Goal: Transaction & Acquisition: Obtain resource

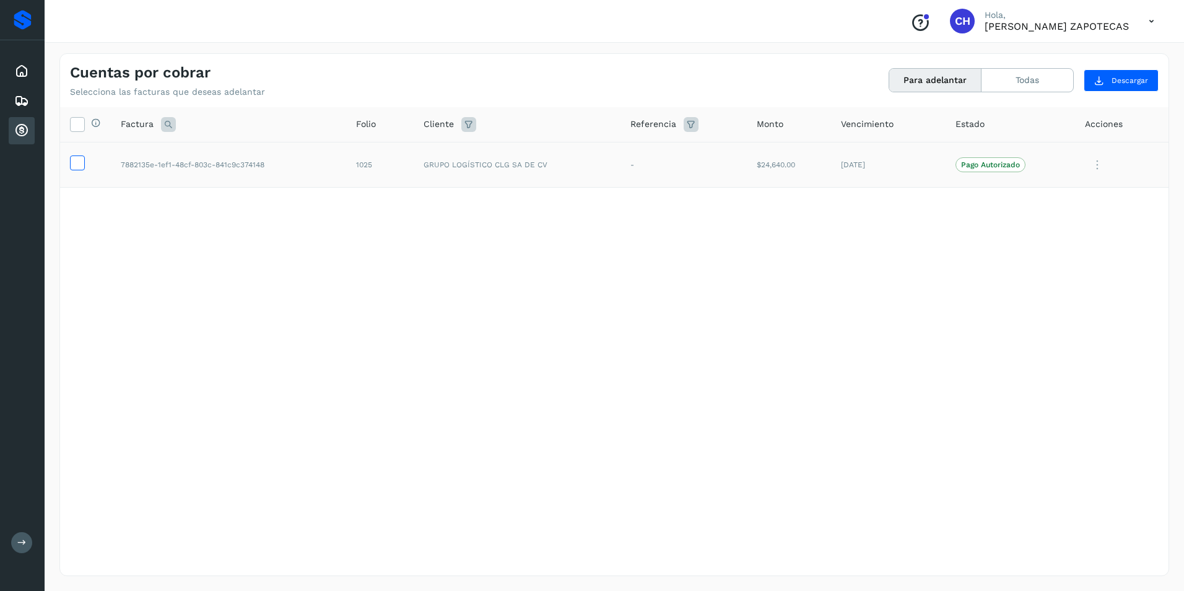
click at [76, 168] on icon at bounding box center [77, 161] width 13 height 13
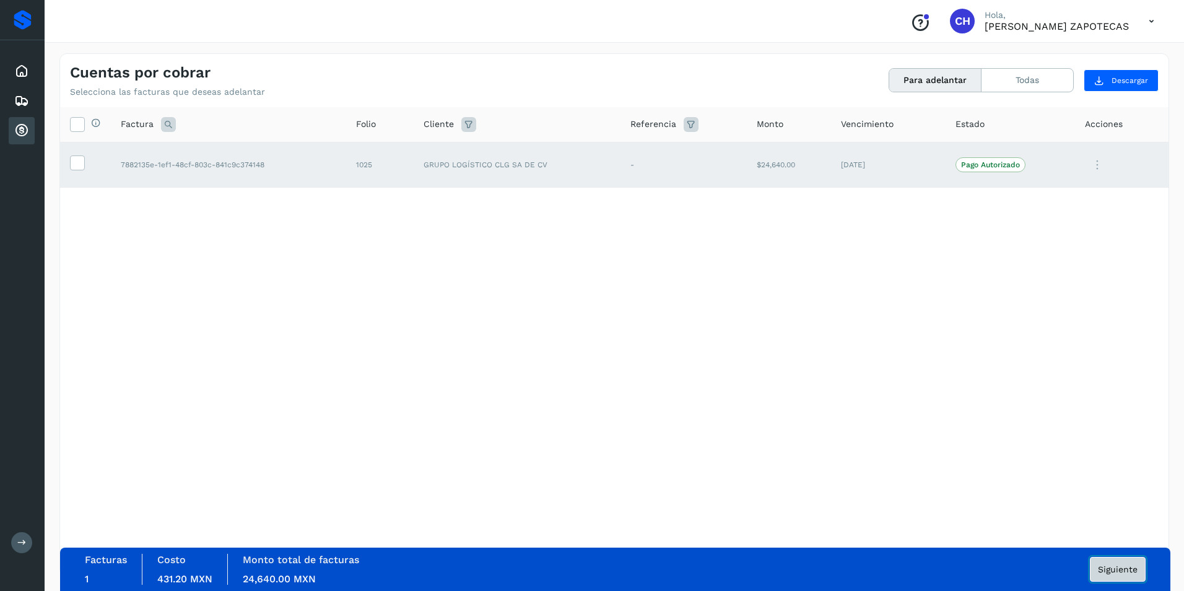
click at [1118, 568] on span "Siguiente" at bounding box center [1118, 569] width 40 height 9
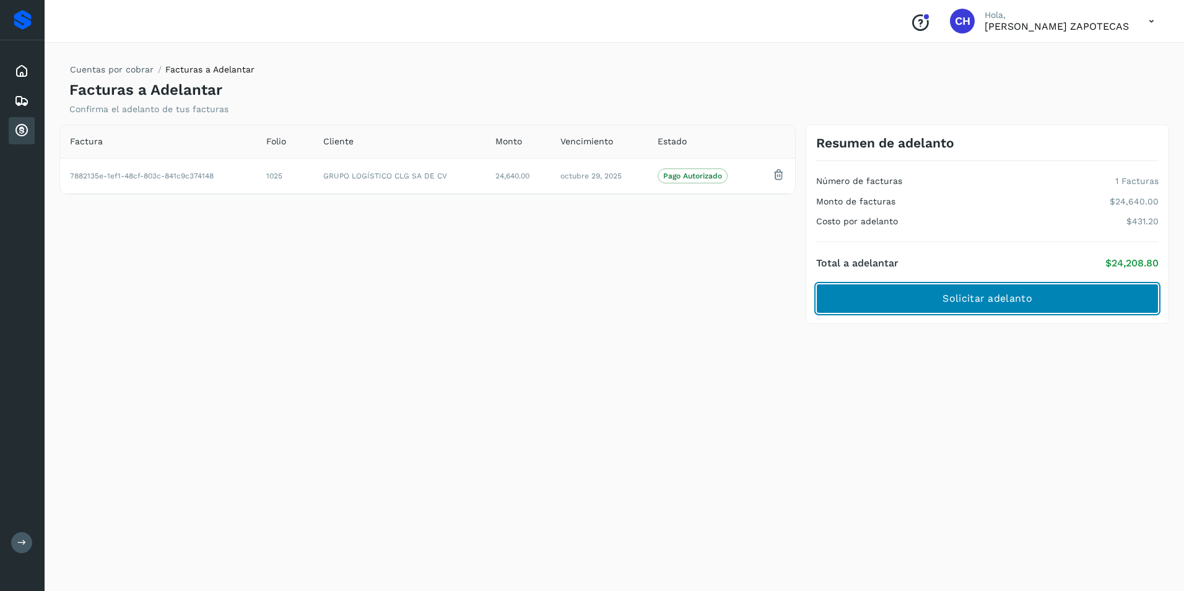
click at [996, 304] on span "Solicitar adelanto" at bounding box center [986, 299] width 89 height 14
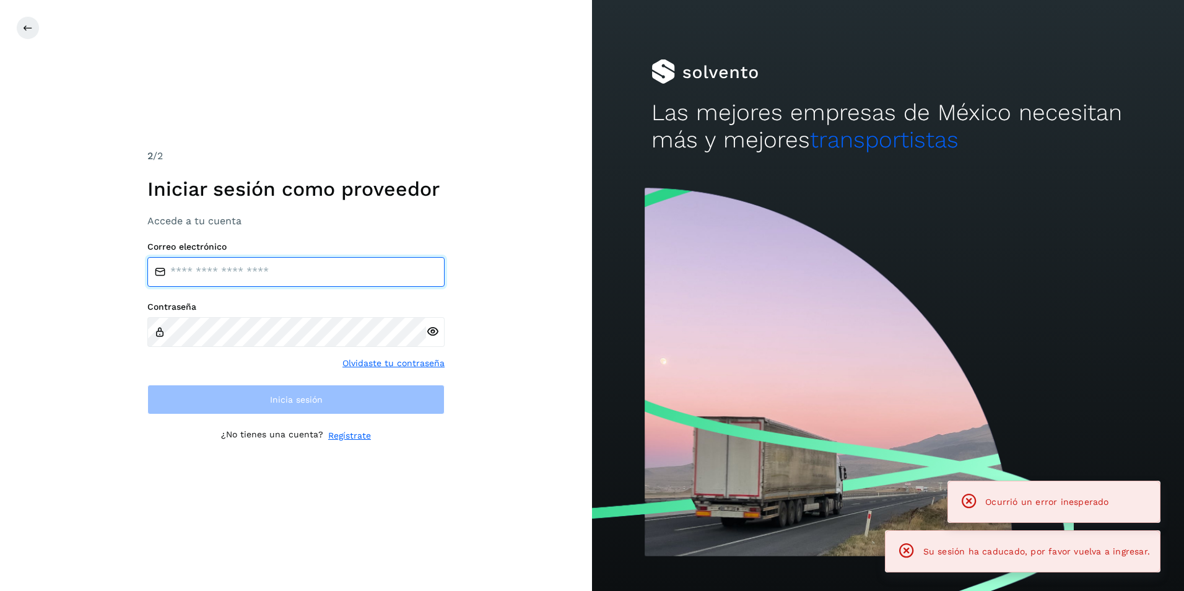
type input "**********"
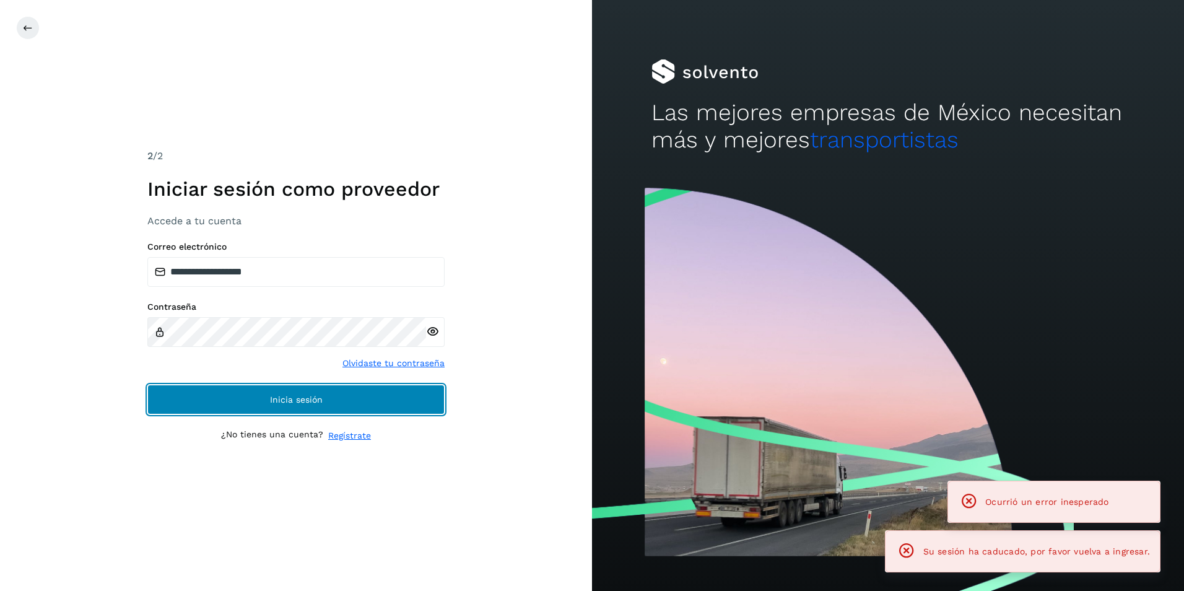
click at [274, 401] on span "Inicia sesión" at bounding box center [296, 399] width 53 height 9
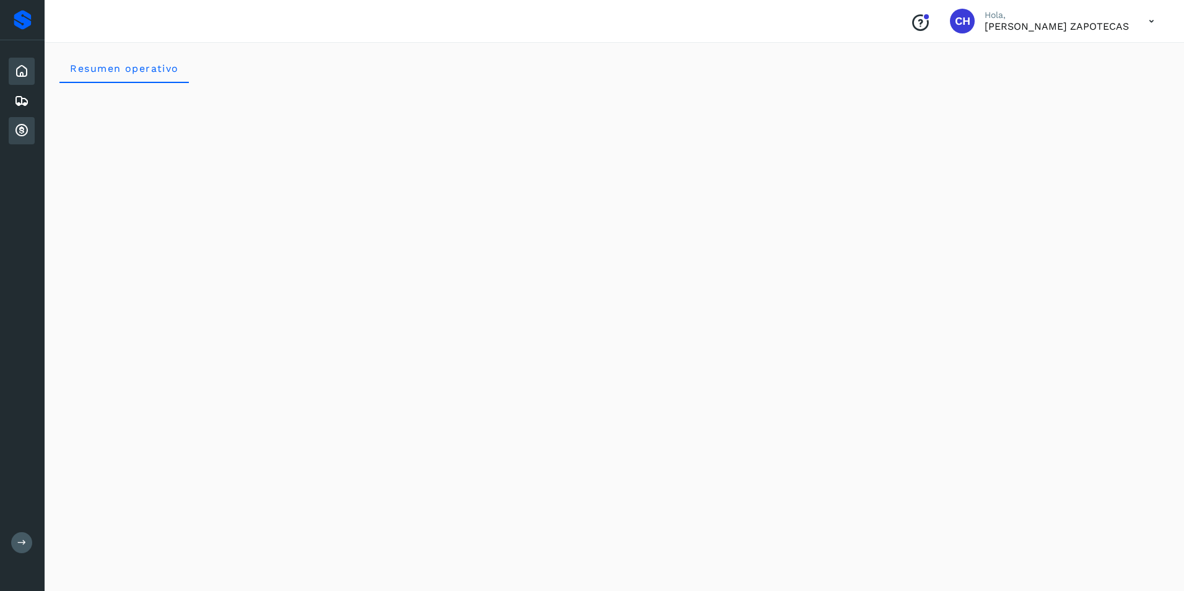
click at [20, 126] on icon at bounding box center [21, 130] width 15 height 15
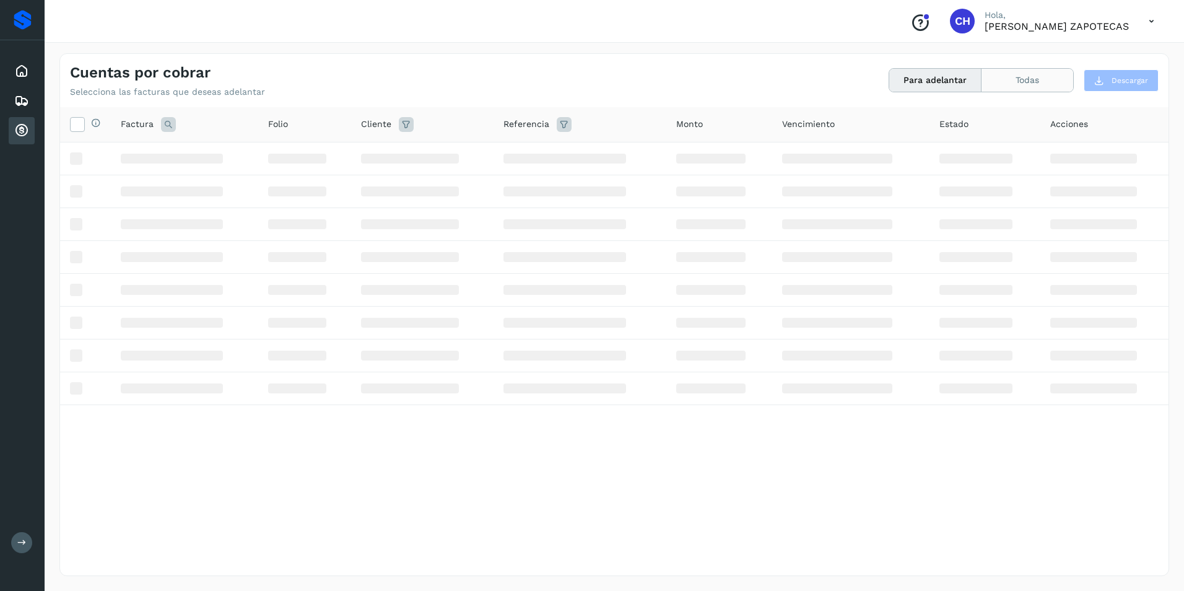
click at [1033, 77] on button "Todas" at bounding box center [1027, 80] width 92 height 23
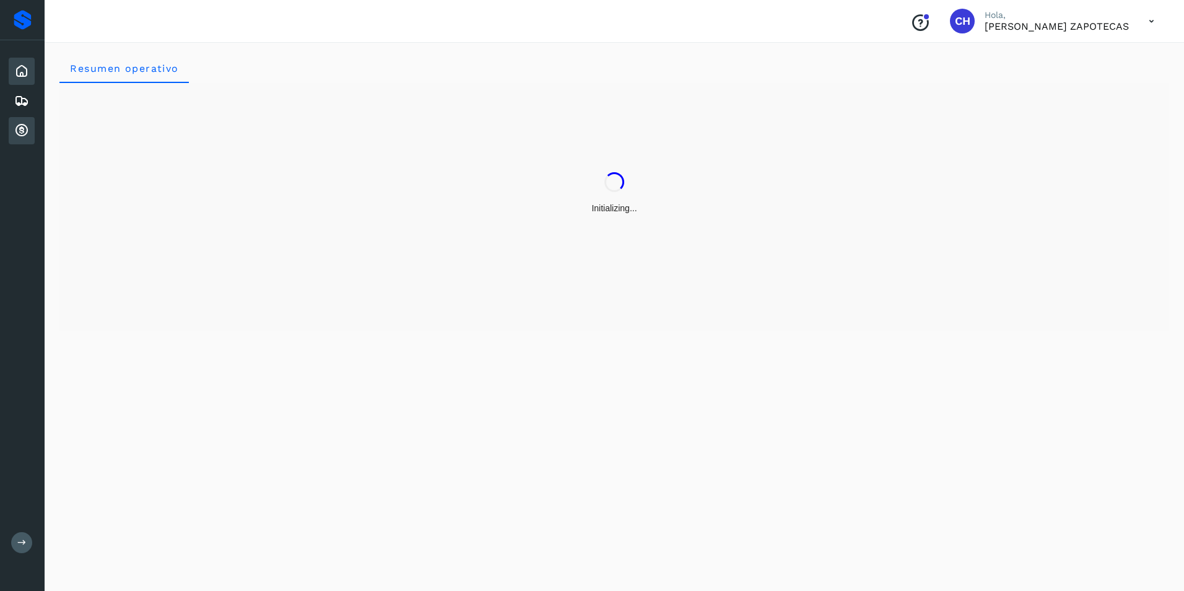
click at [23, 131] on icon at bounding box center [21, 130] width 15 height 15
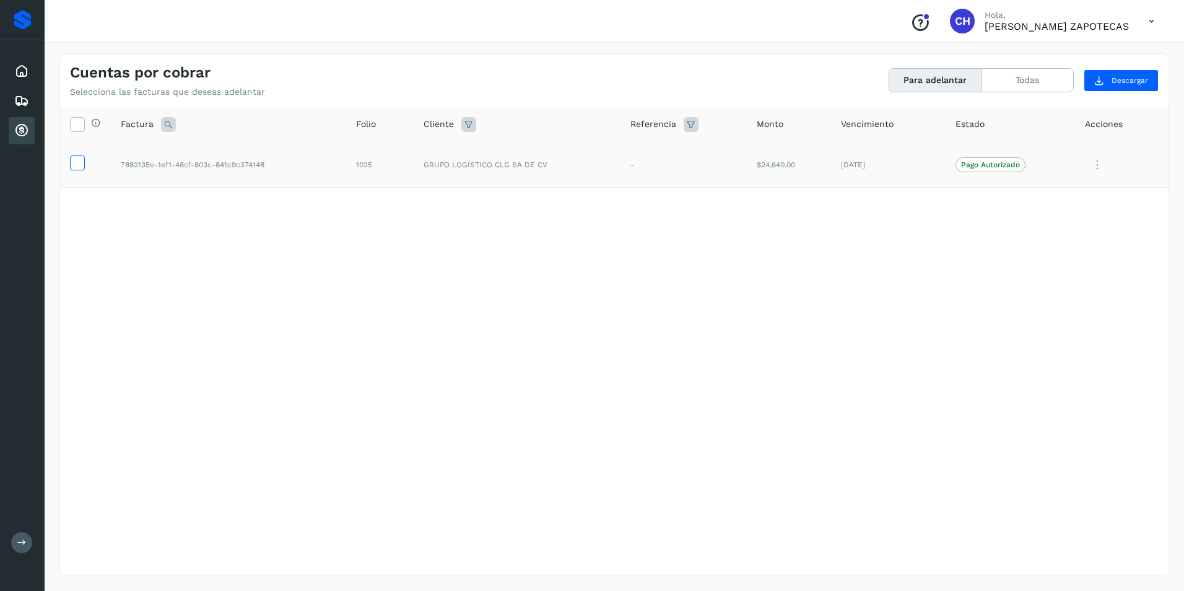
click at [77, 165] on icon at bounding box center [77, 161] width 13 height 13
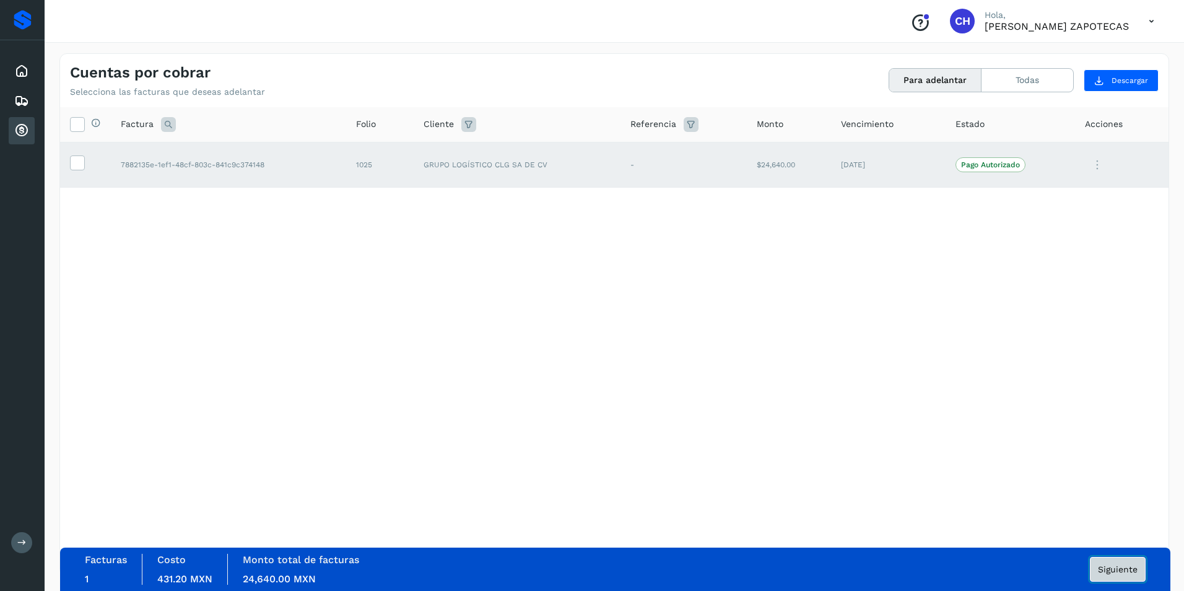
click at [1115, 570] on span "Siguiente" at bounding box center [1118, 569] width 40 height 9
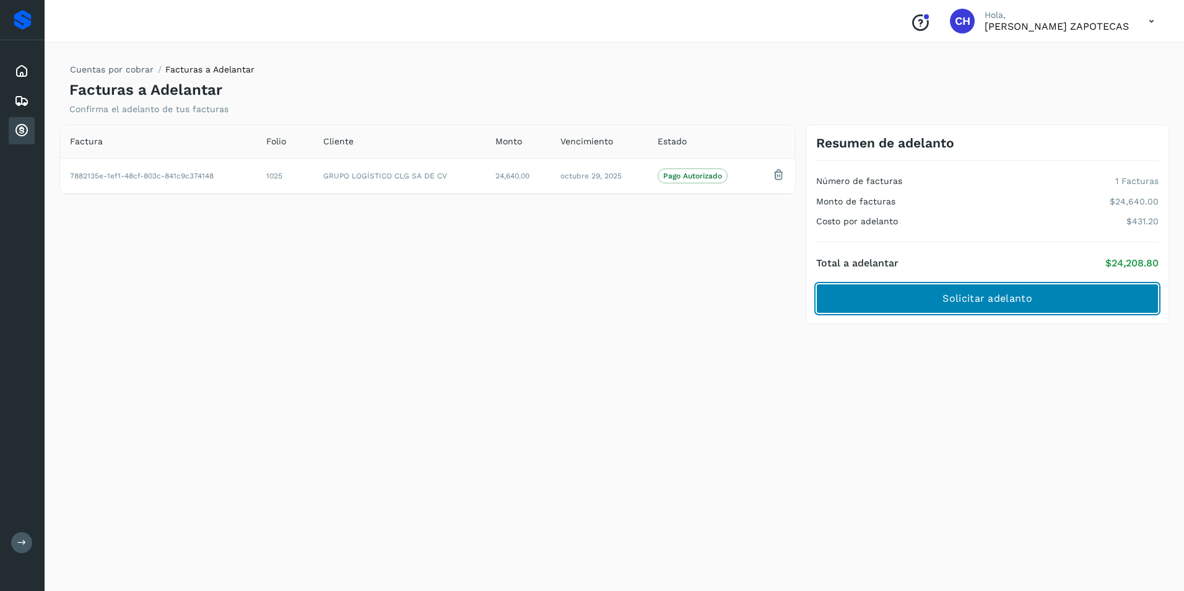
click at [996, 302] on span "Solicitar adelanto" at bounding box center [986, 299] width 89 height 14
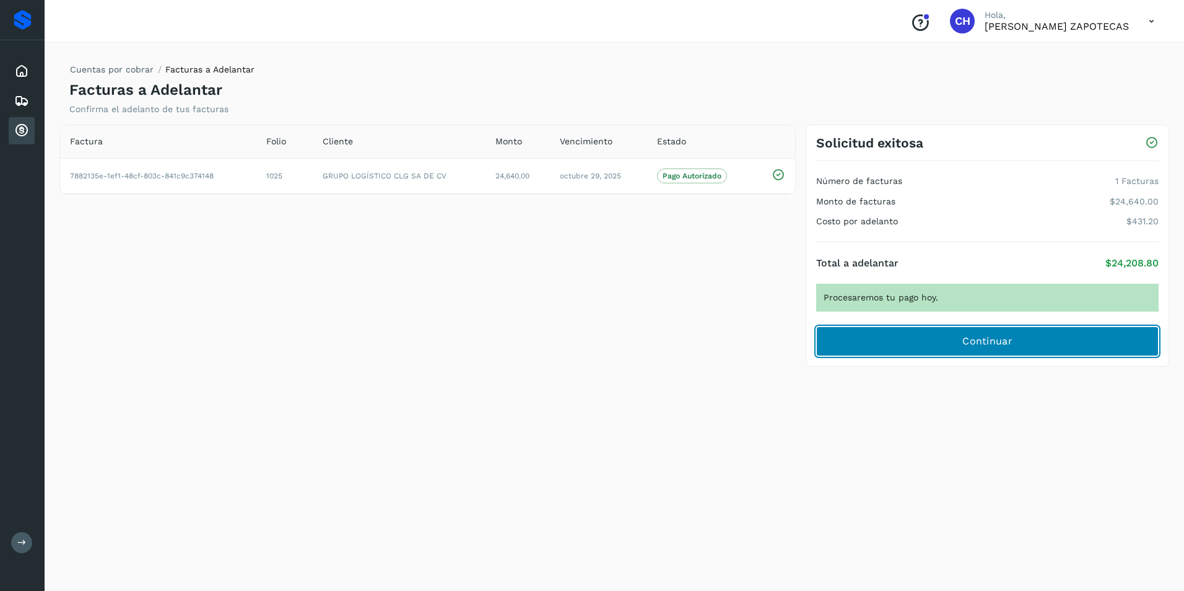
click at [993, 345] on span "Continuar" at bounding box center [987, 341] width 50 height 14
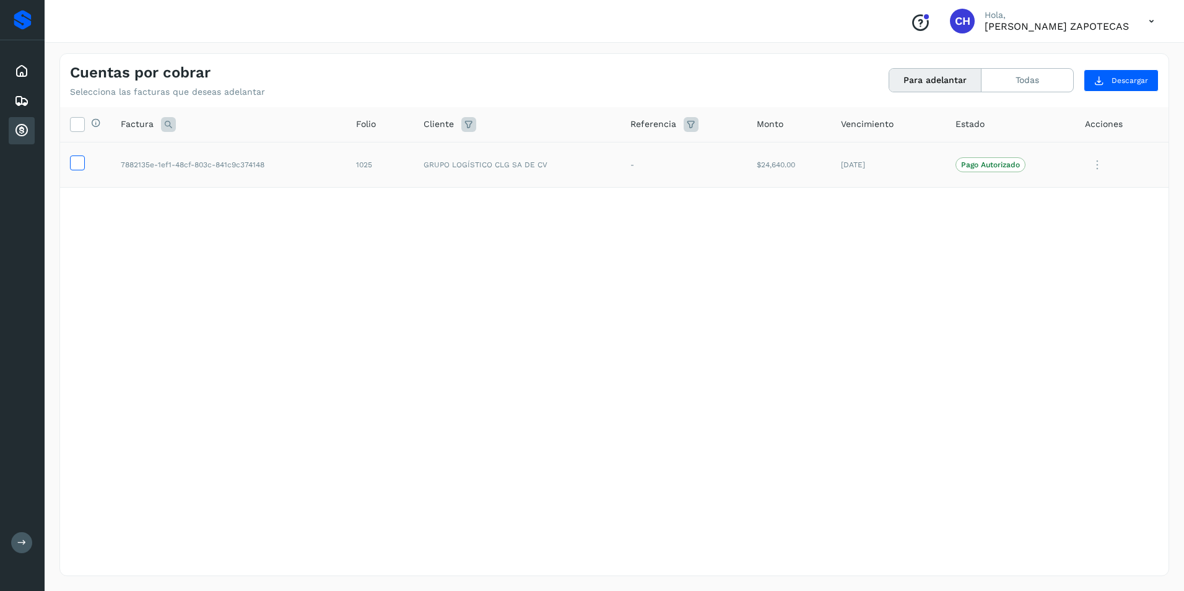
click at [76, 163] on icon at bounding box center [77, 161] width 13 height 13
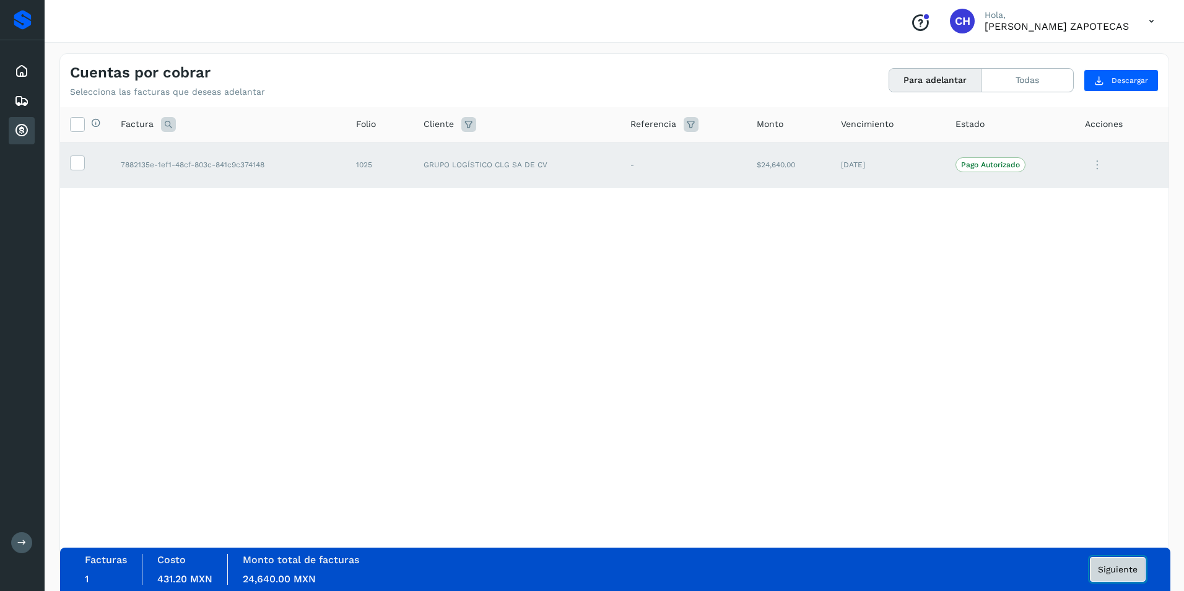
click at [1129, 567] on span "Siguiente" at bounding box center [1118, 569] width 40 height 9
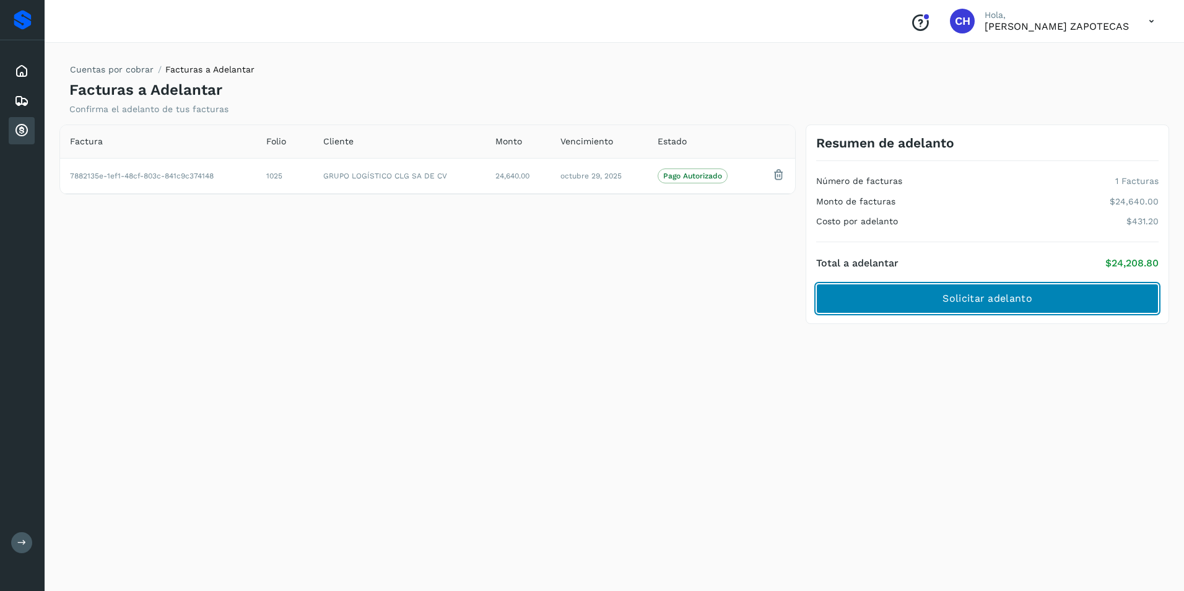
click at [980, 304] on span "Solicitar adelanto" at bounding box center [986, 299] width 89 height 14
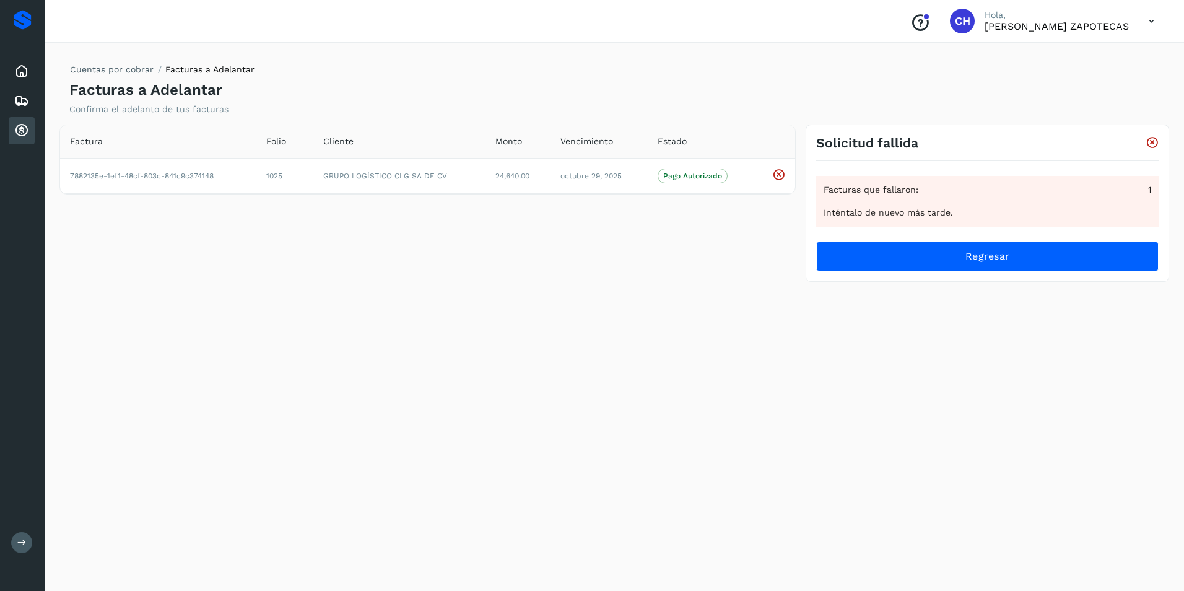
click at [859, 480] on div "Cuentas por cobrar Facturas a Adelantar Facturas a Adelantar Confirma el adelan…" at bounding box center [614, 314] width 1110 height 523
